Goal: Transaction & Acquisition: Purchase product/service

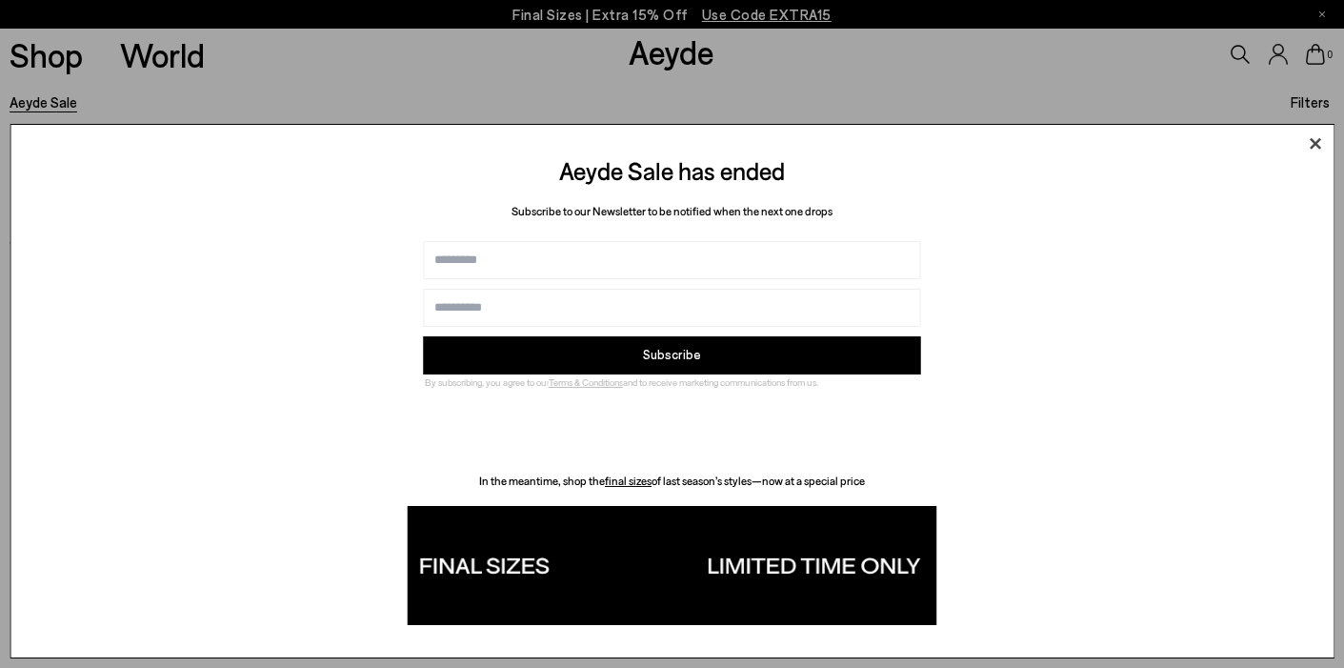
click at [1319, 148] on icon at bounding box center [1314, 144] width 29 height 29
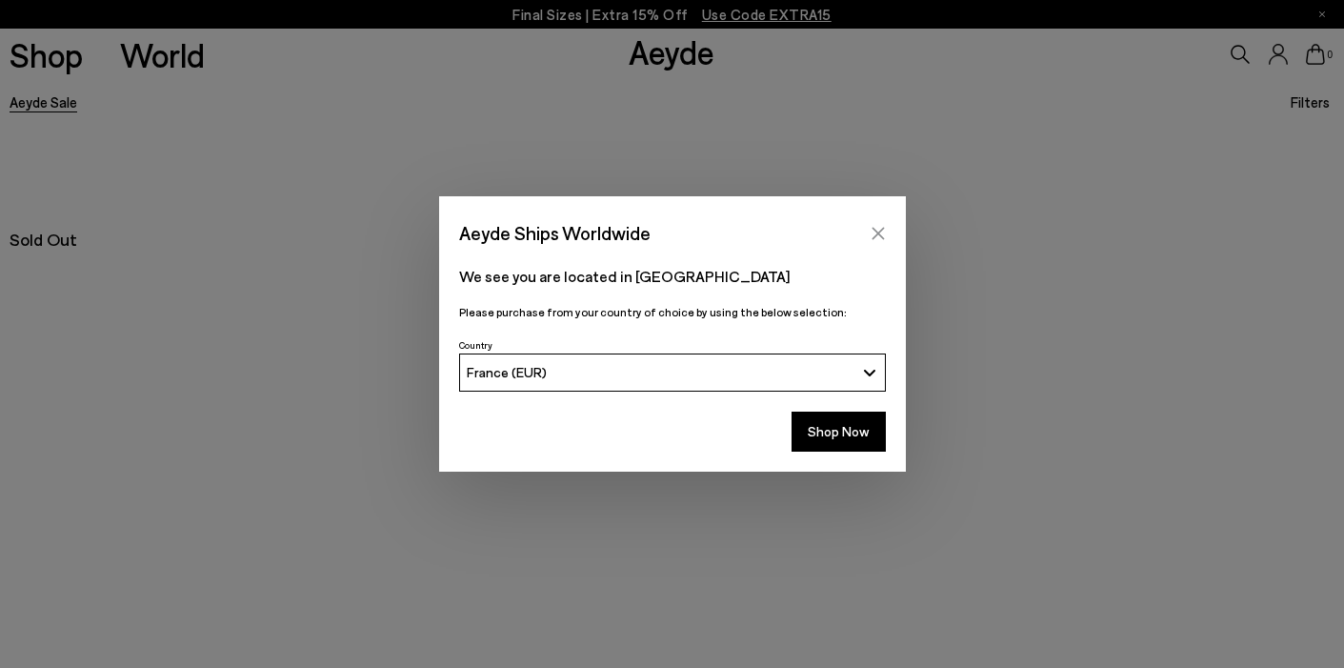
click at [872, 234] on icon "Close" at bounding box center [878, 233] width 15 height 15
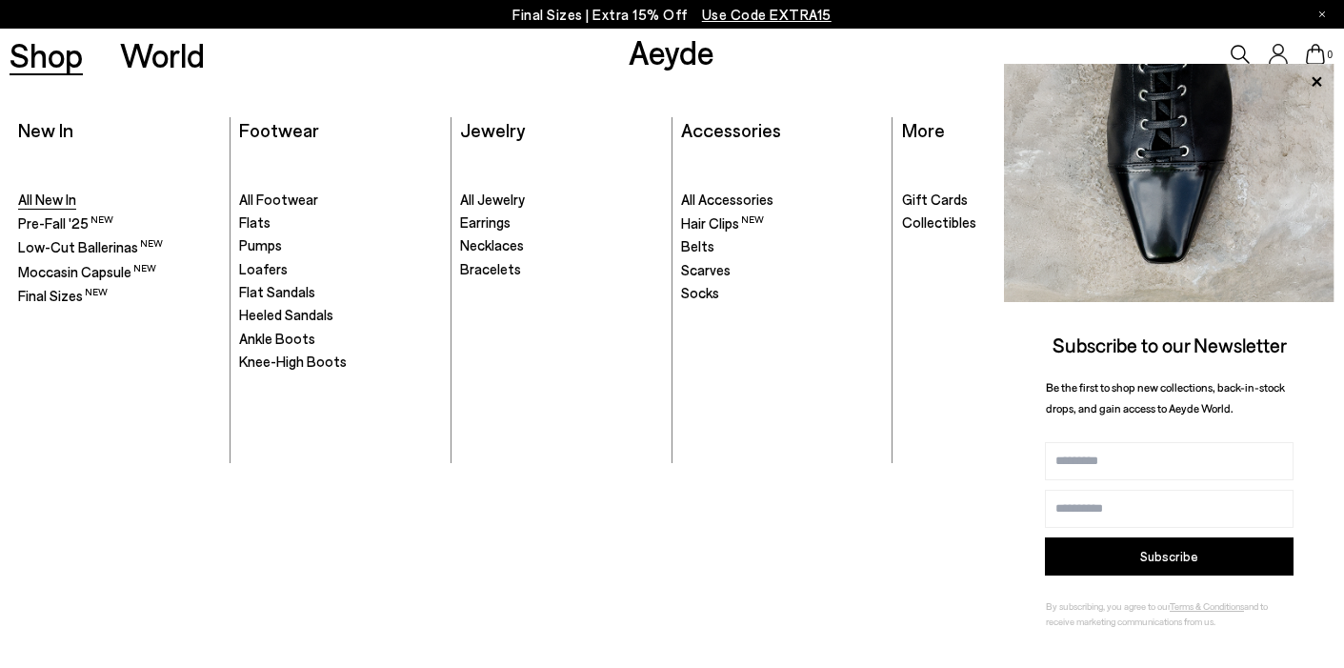
click at [50, 200] on span "All New In" at bounding box center [47, 199] width 58 height 17
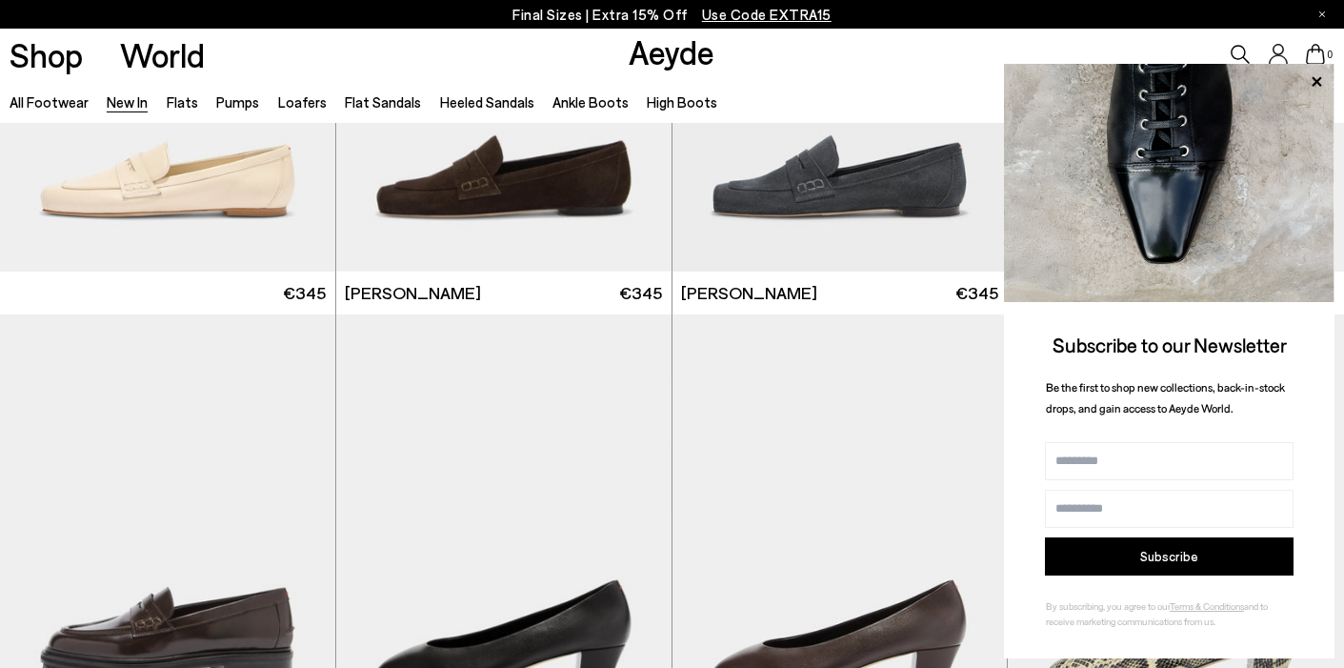
scroll to position [1196, 0]
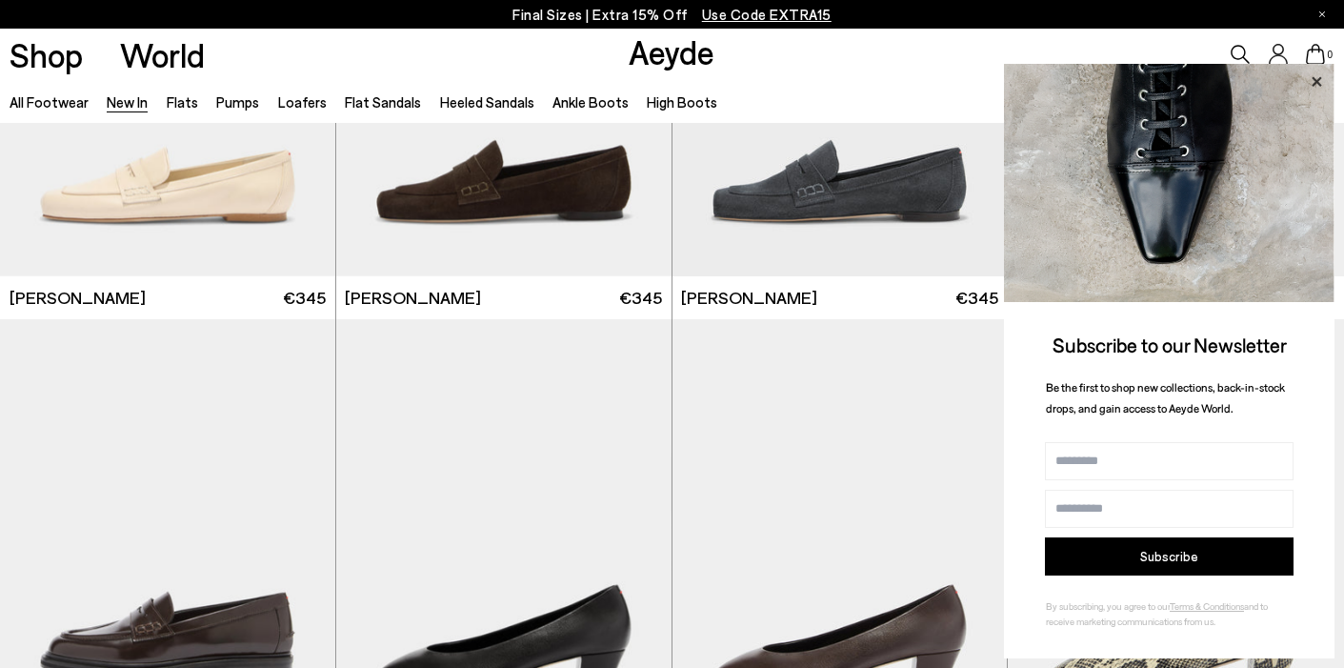
click at [1314, 75] on icon at bounding box center [1316, 82] width 25 height 25
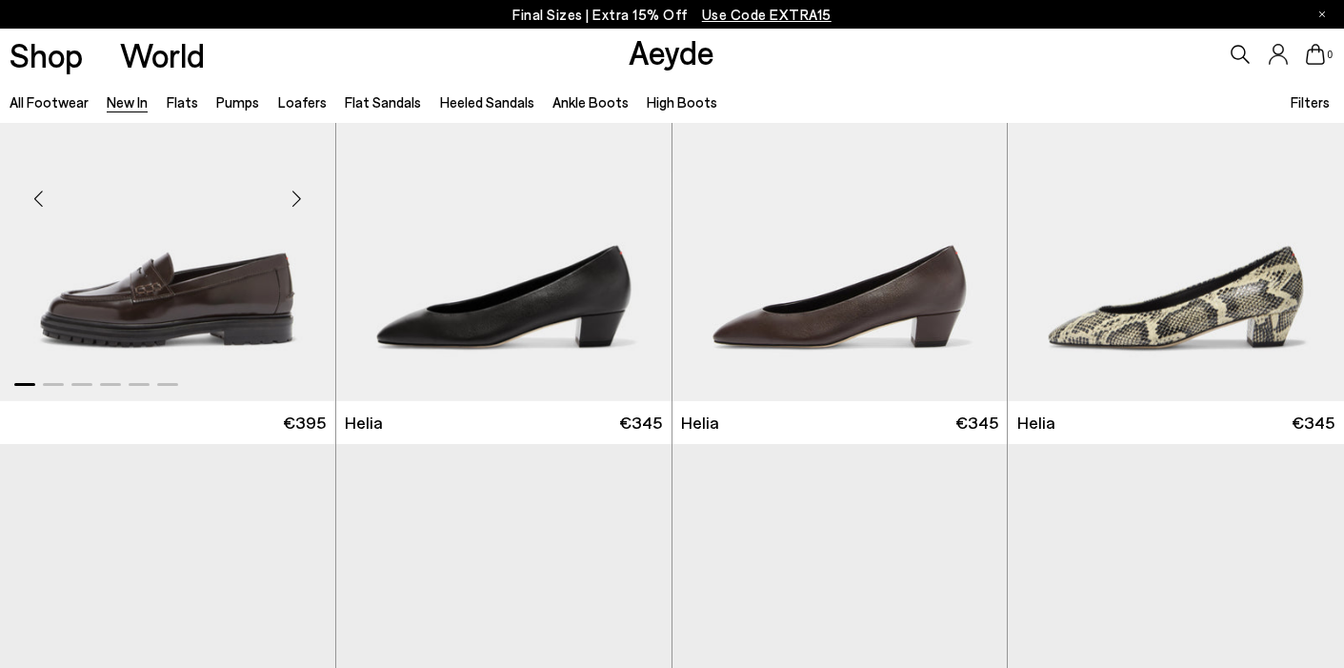
scroll to position [1529, 0]
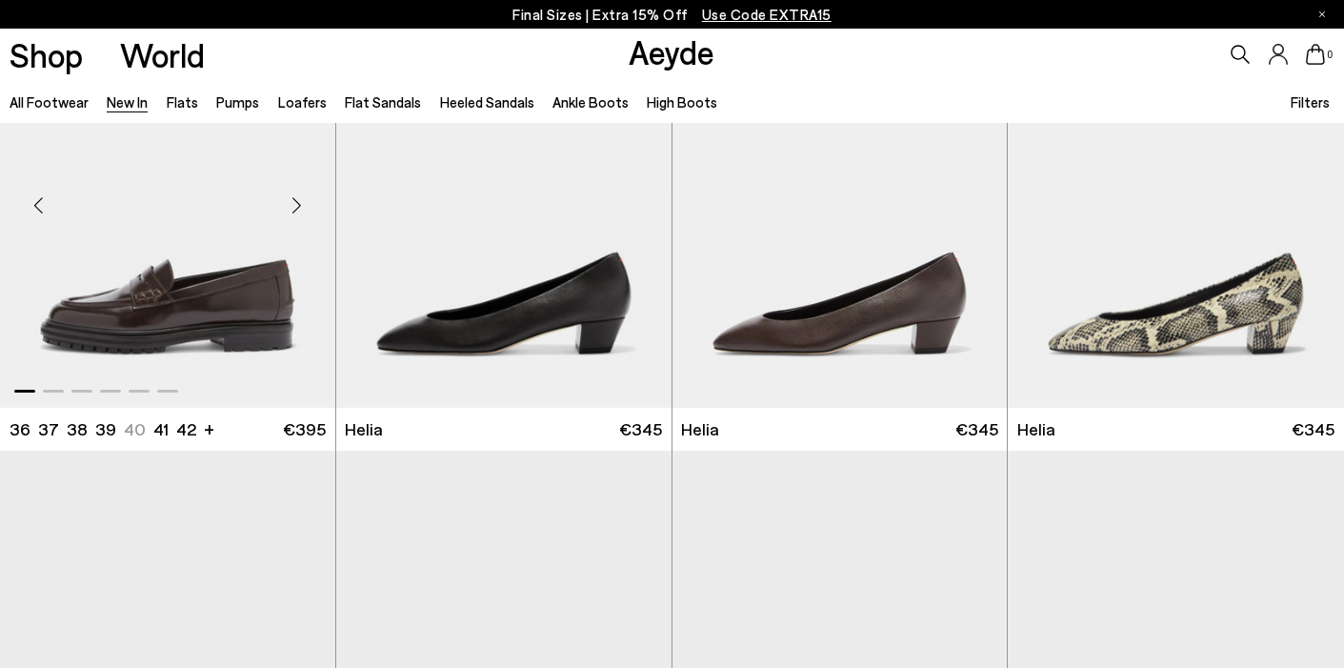
click at [240, 367] on img "1 / 6" at bounding box center [167, 197] width 335 height 421
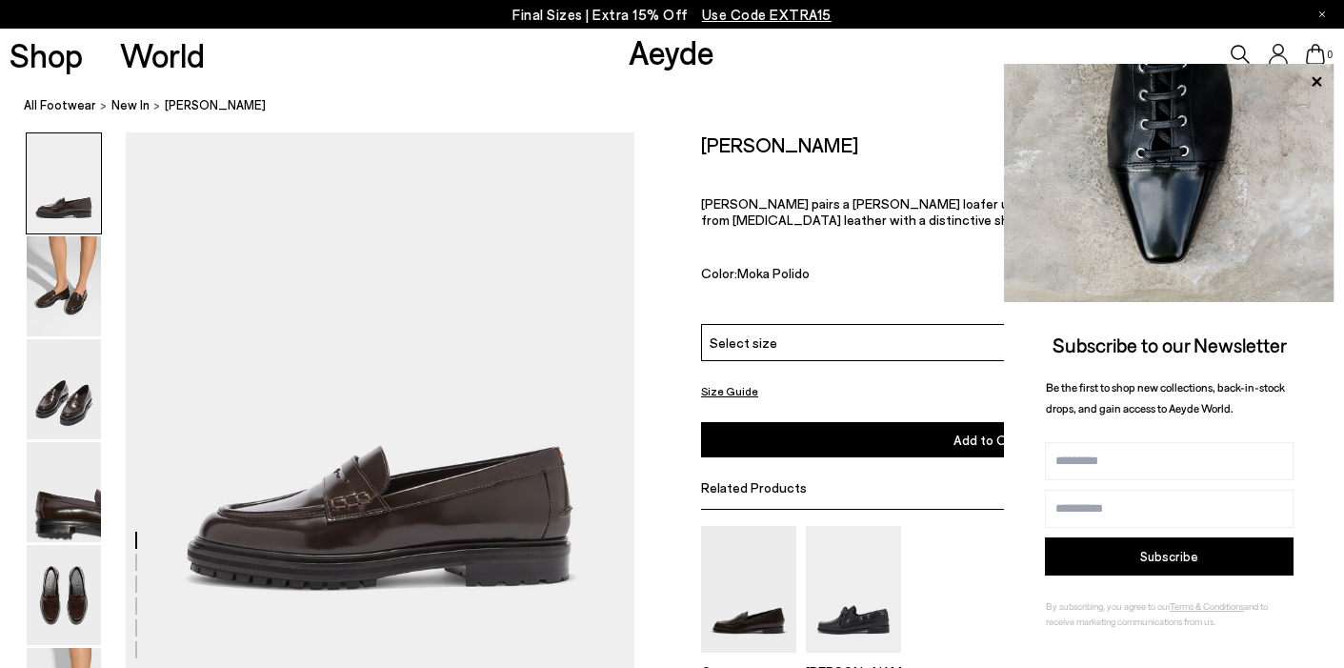
scroll to position [185, 0]
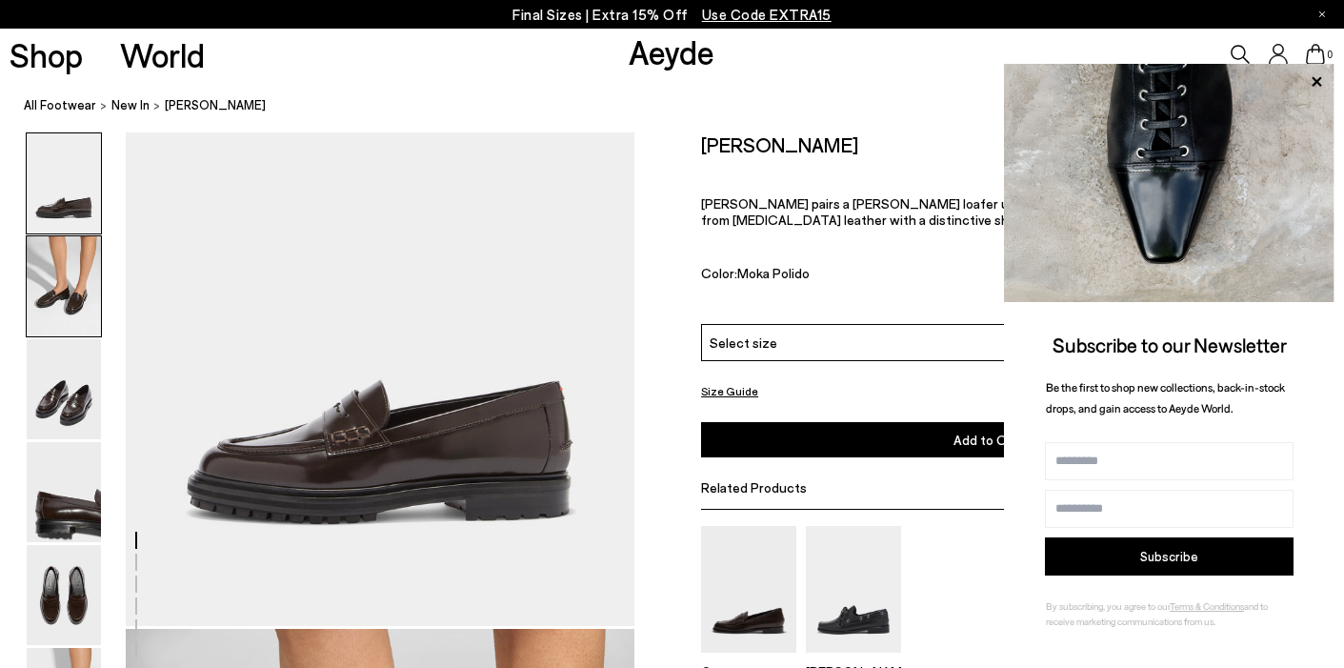
click at [57, 287] on img at bounding box center [64, 286] width 74 height 100
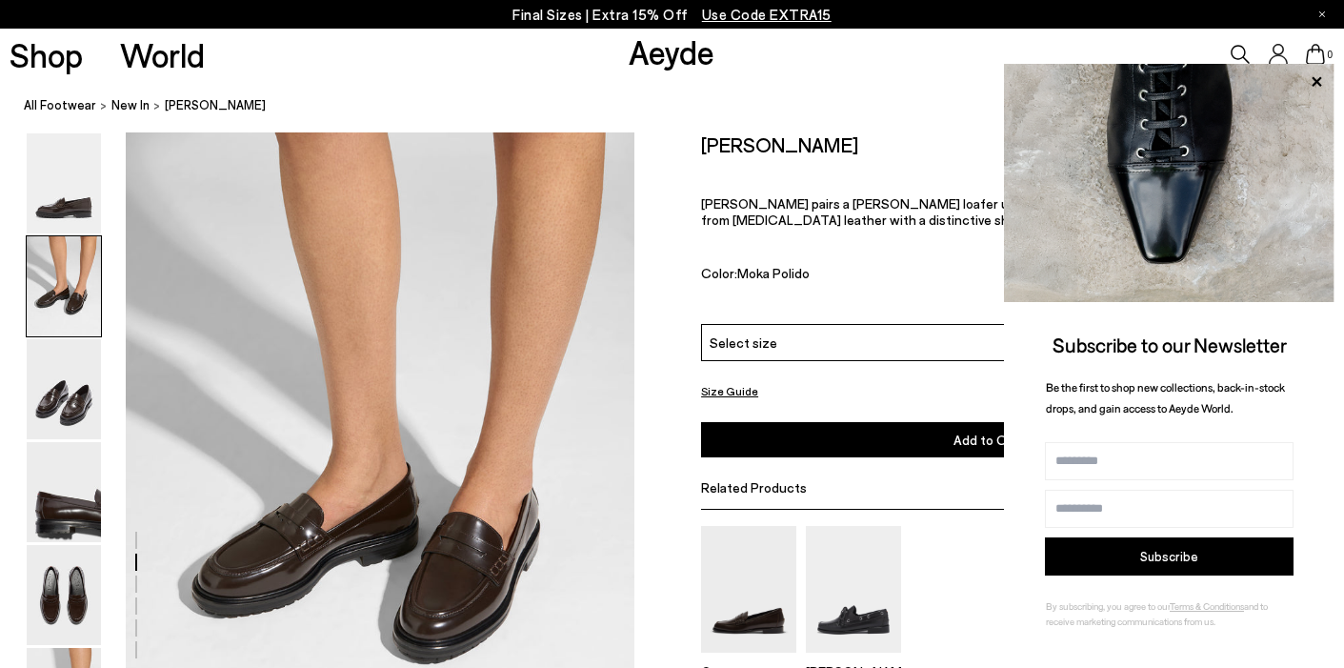
scroll to position [682, 0]
click at [773, 18] on span "Use Code EXTRA15" at bounding box center [767, 14] width 130 height 17
